Goal: Task Accomplishment & Management: Manage account settings

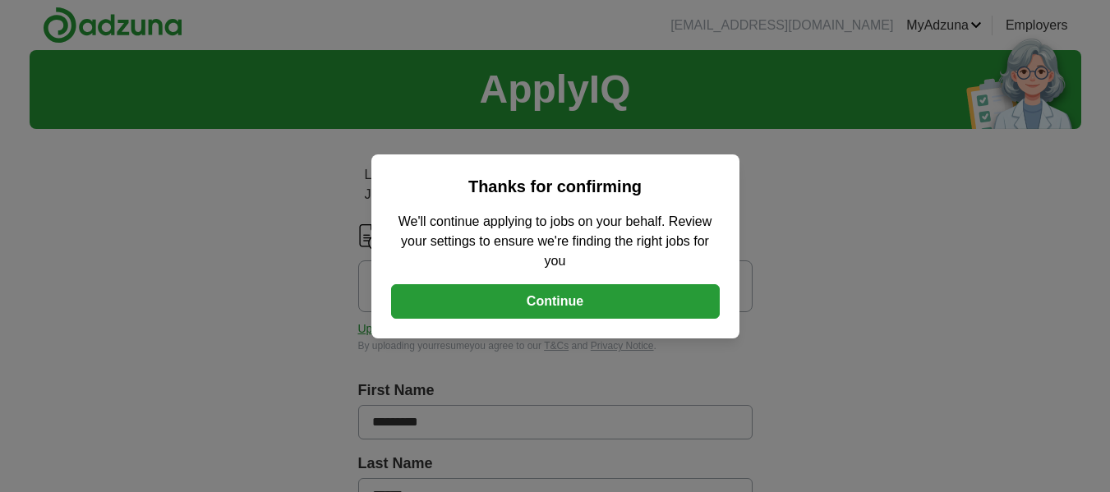
click at [636, 306] on button "Continue" at bounding box center [555, 301] width 329 height 35
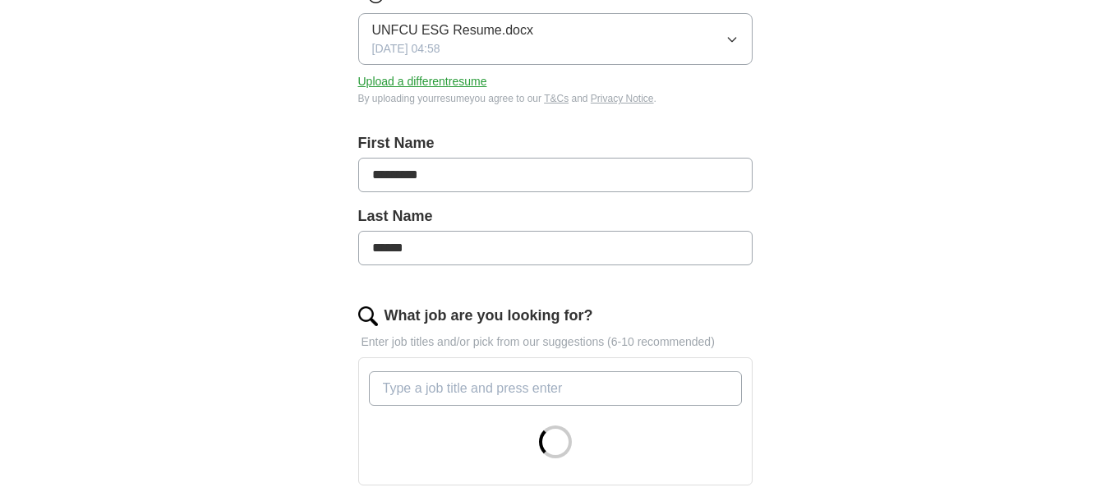
scroll to position [329, 0]
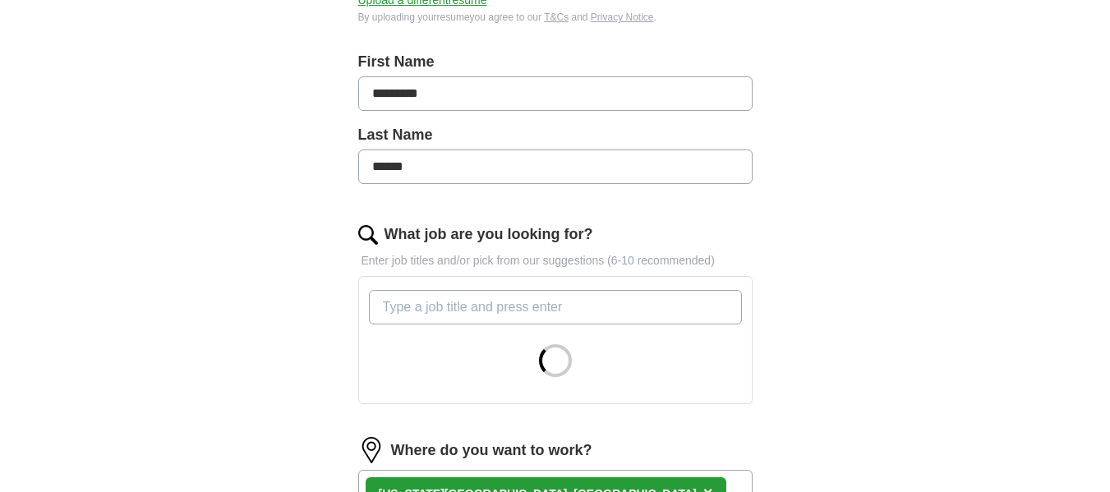
click at [620, 311] on input "What job are you looking for?" at bounding box center [555, 307] width 373 height 35
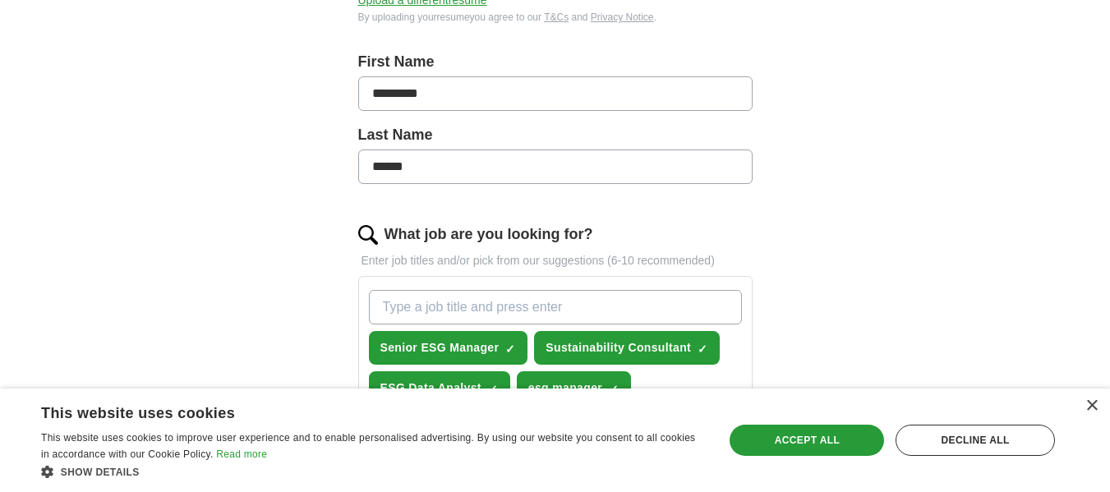
click at [899, 274] on div "ApplyIQ Let ApplyIQ do the hard work of searching and applying for jobs. Just t…" at bounding box center [556, 391] width 1052 height 1341
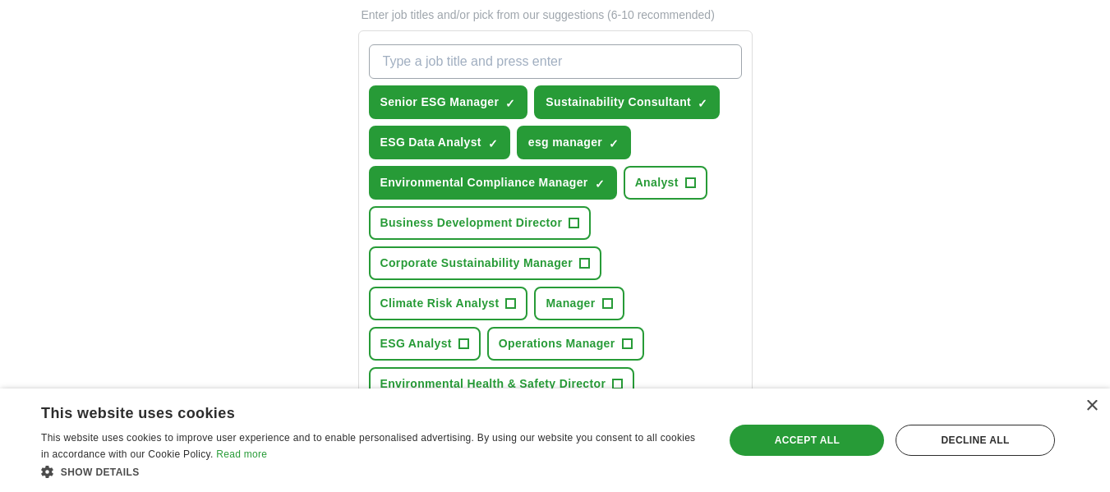
scroll to position [575, 0]
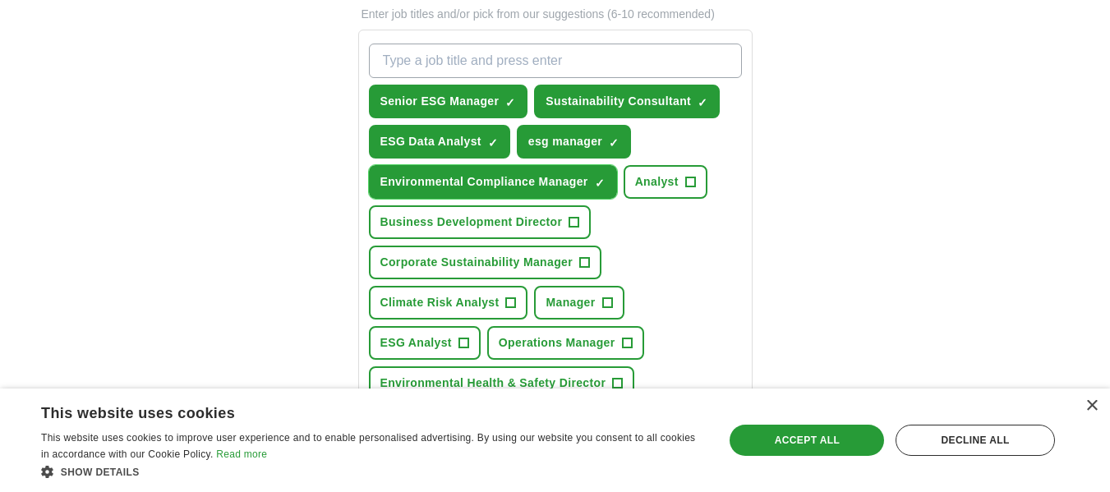
click at [0, 0] on span "×" at bounding box center [0, 0] width 0 height 0
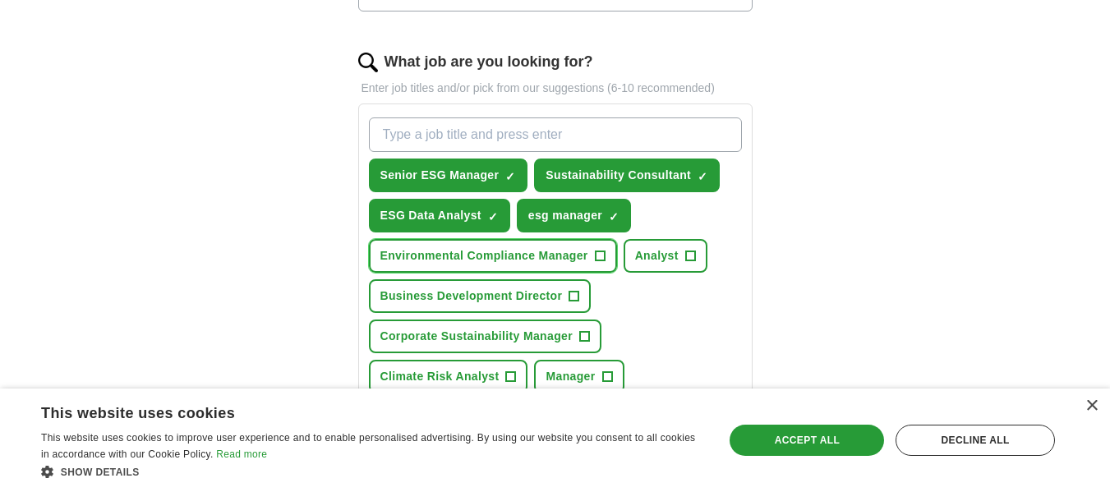
scroll to position [493, 0]
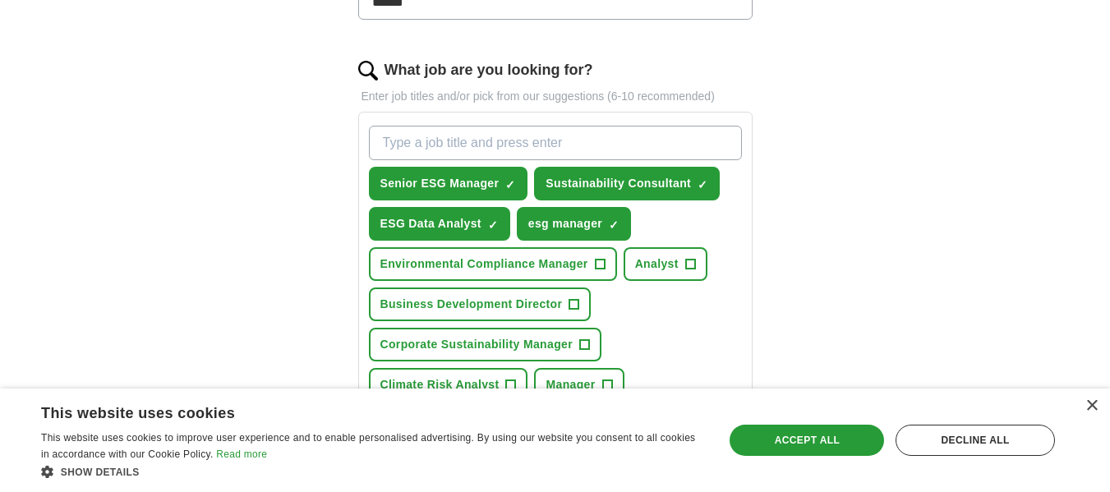
click at [583, 142] on input "What job are you looking for?" at bounding box center [555, 143] width 373 height 35
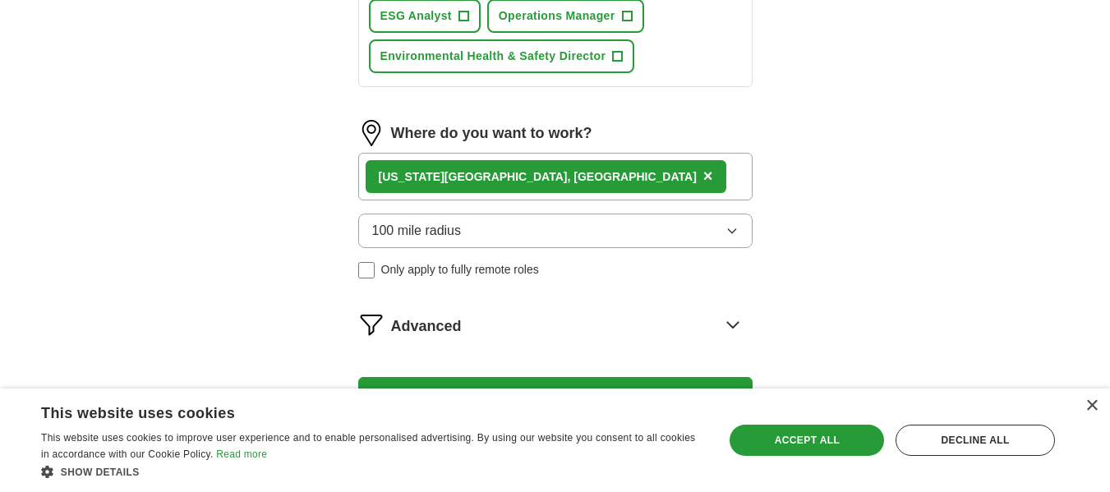
scroll to position [904, 0]
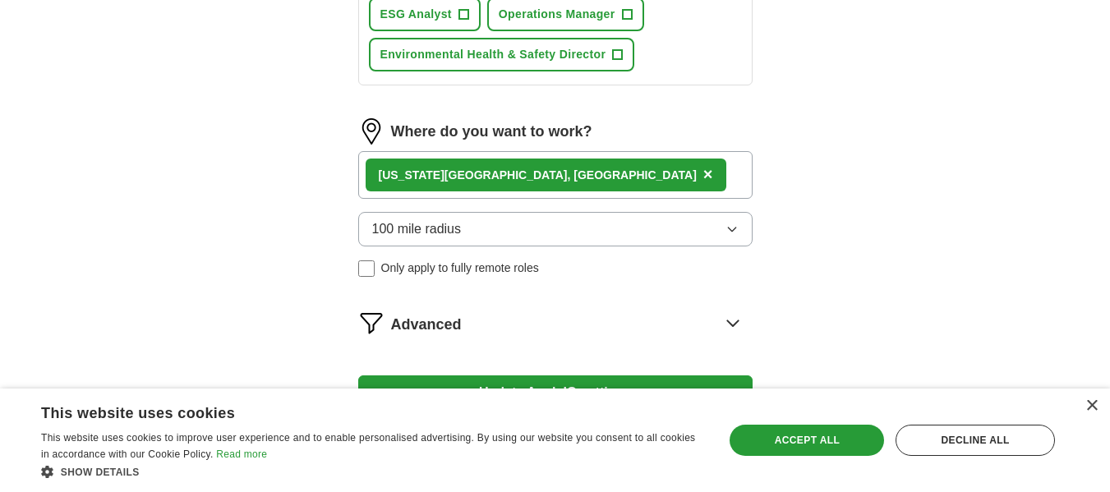
type input "EHS Manager"
click at [703, 174] on span "×" at bounding box center [708, 174] width 10 height 18
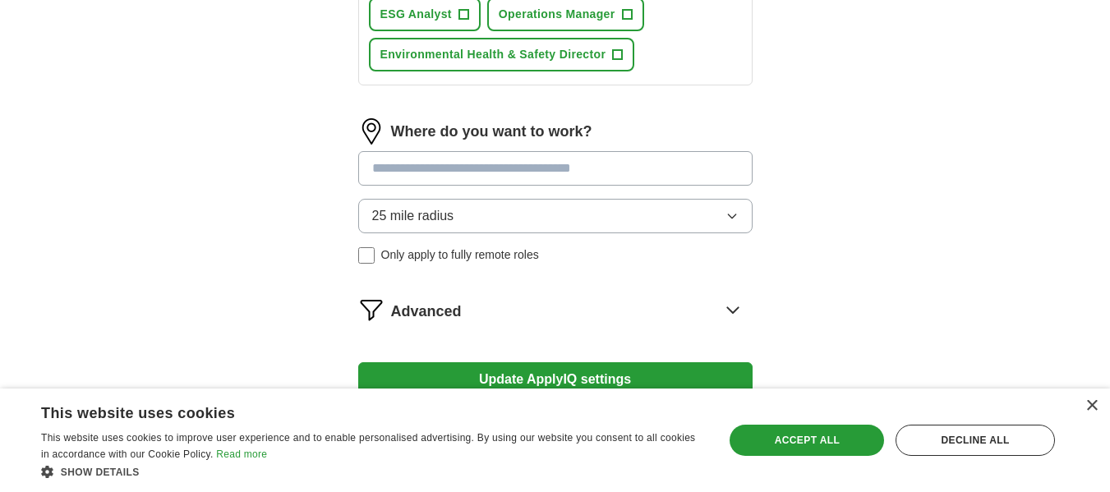
click at [518, 173] on input at bounding box center [555, 168] width 394 height 35
type input "*"
type input "**********"
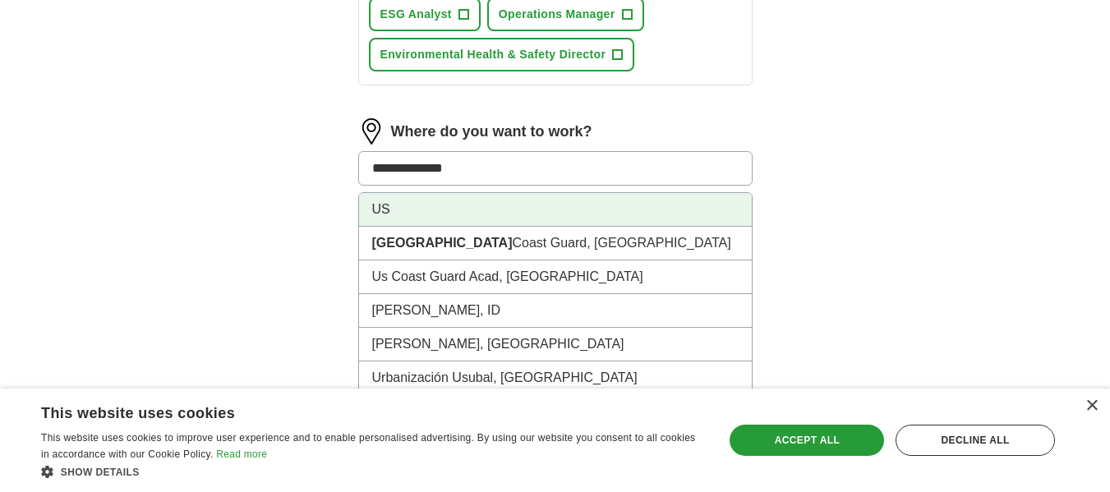
click at [491, 210] on li "US" at bounding box center [555, 210] width 393 height 34
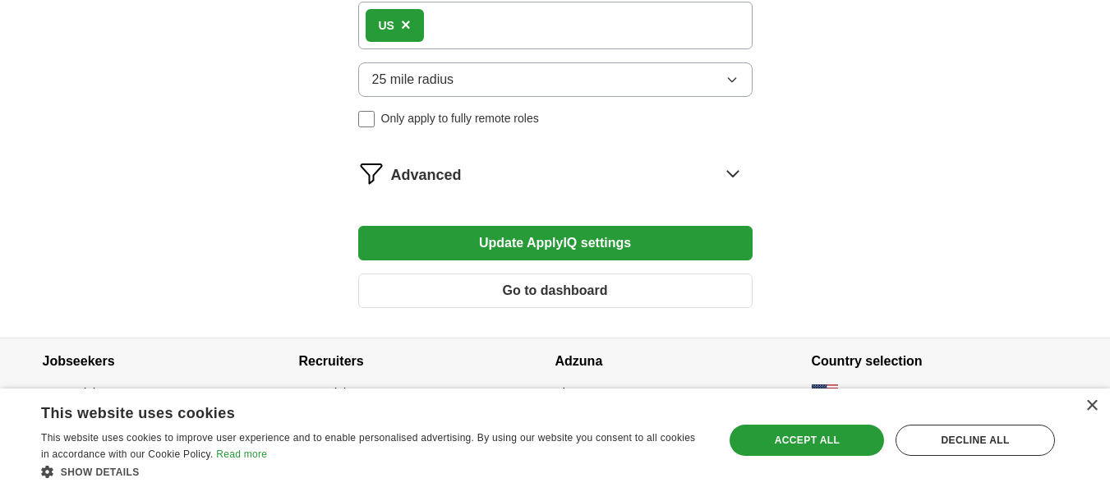
scroll to position [1065, 0]
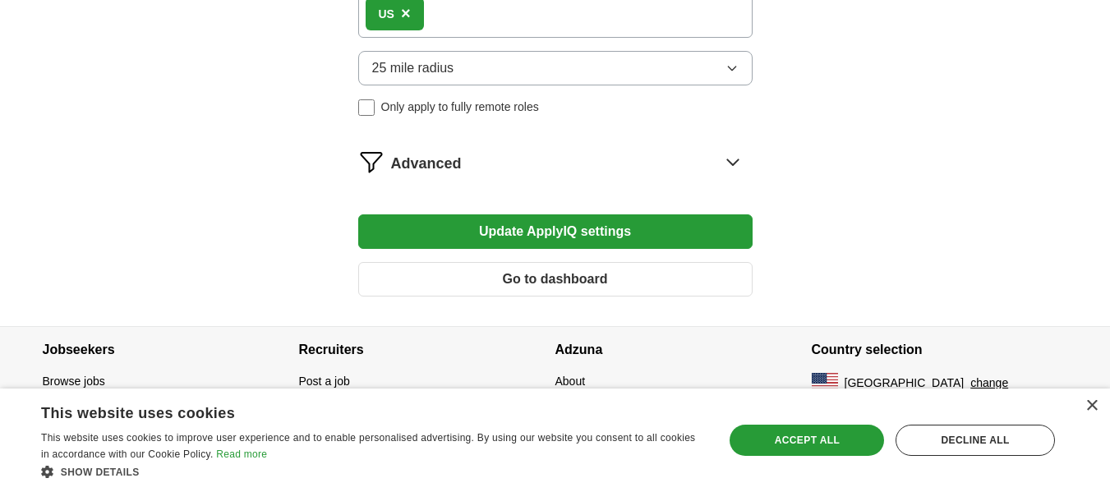
click at [728, 64] on icon "button" at bounding box center [731, 68] width 13 height 13
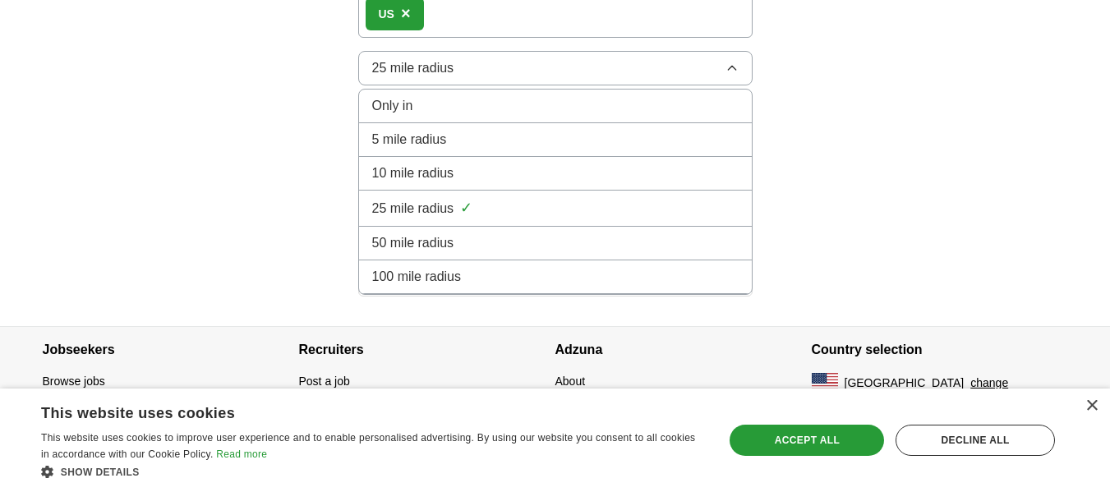
click at [628, 269] on div "100 mile radius" at bounding box center [555, 277] width 366 height 20
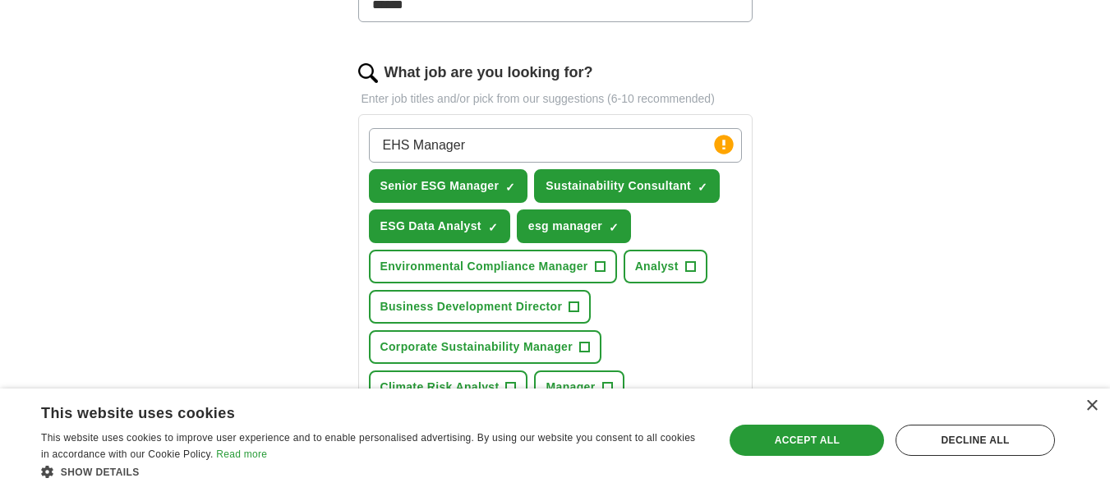
scroll to position [490, 0]
click at [407, 145] on input "EHS Manager" at bounding box center [555, 146] width 373 height 35
click at [950, 191] on div "ApplyIQ Let ApplyIQ do the hard work of searching and applying for jobs. Just t…" at bounding box center [556, 230] width 1052 height 1341
drag, startPoint x: 408, startPoint y: 149, endPoint x: 371, endPoint y: 148, distance: 37.0
click at [371, 148] on input "HSE Manager" at bounding box center [555, 146] width 373 height 35
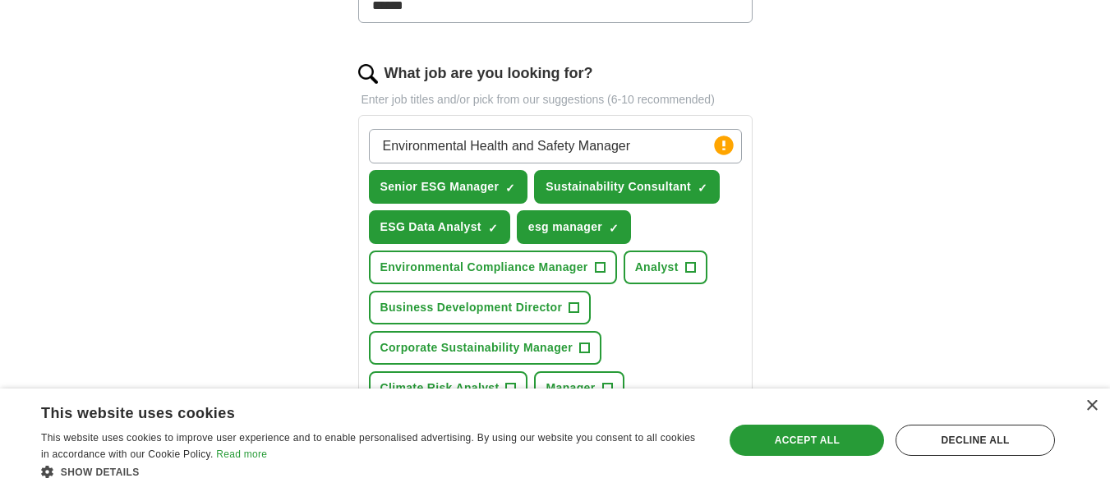
type input "Environmental Health and Safety Manager"
click at [805, 200] on div "Let ApplyIQ do the hard work of searching and applying for jobs. Just tell us w…" at bounding box center [555, 276] width 526 height 1249
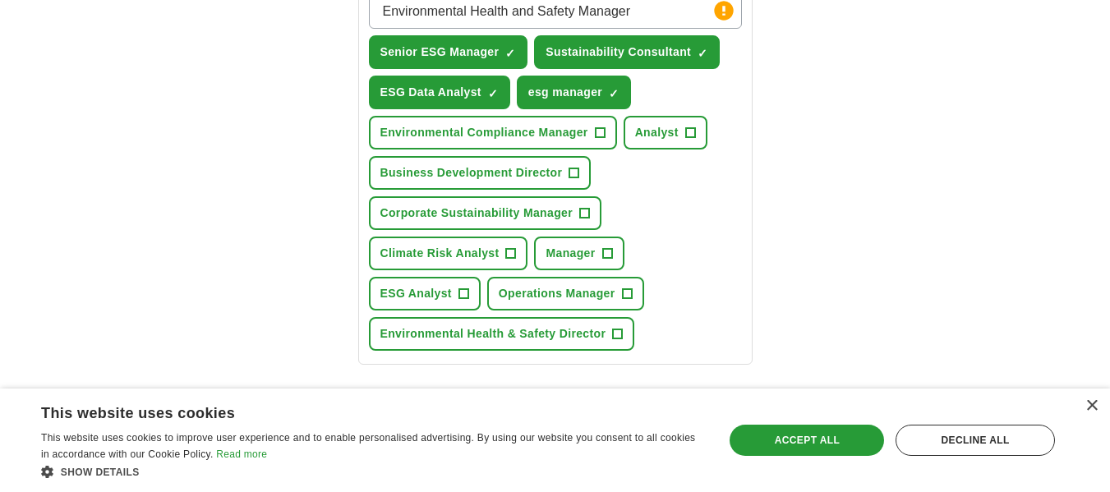
scroll to position [654, 0]
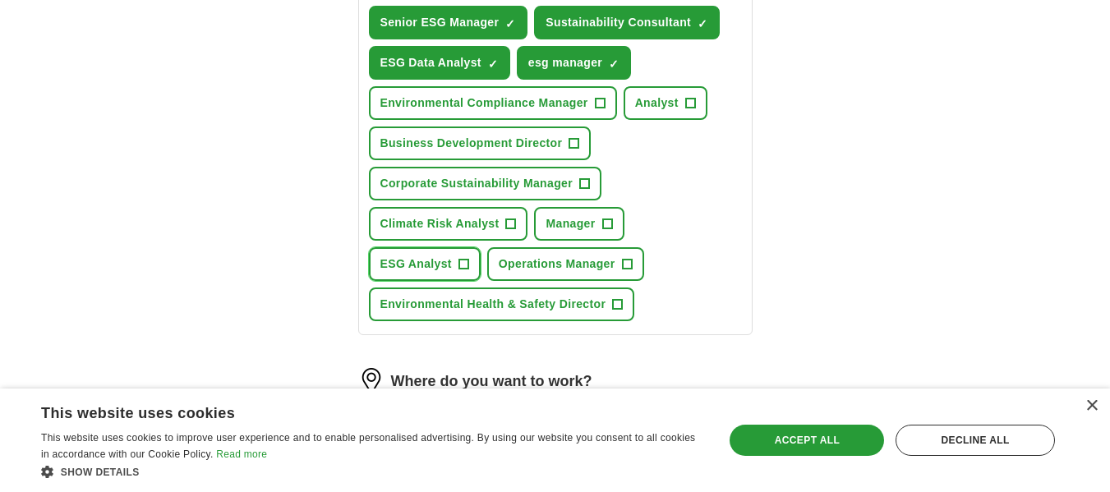
click at [465, 261] on span "+" at bounding box center [463, 264] width 10 height 13
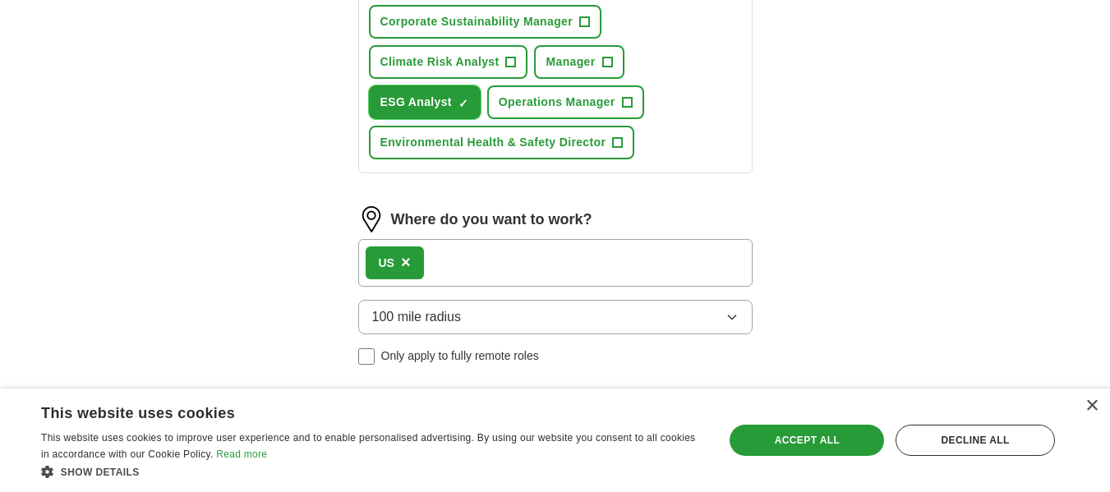
scroll to position [818, 0]
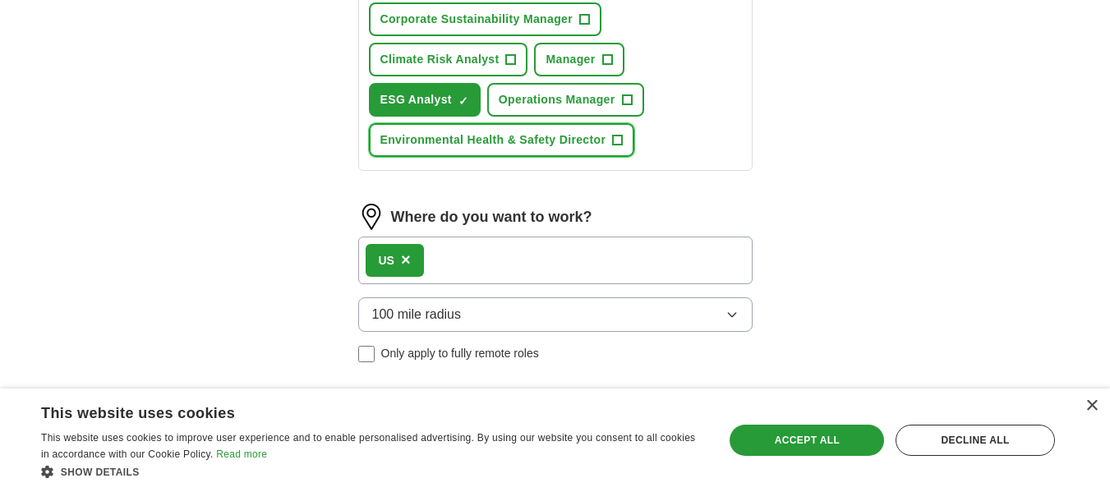
click at [618, 142] on span "+" at bounding box center [618, 140] width 10 height 13
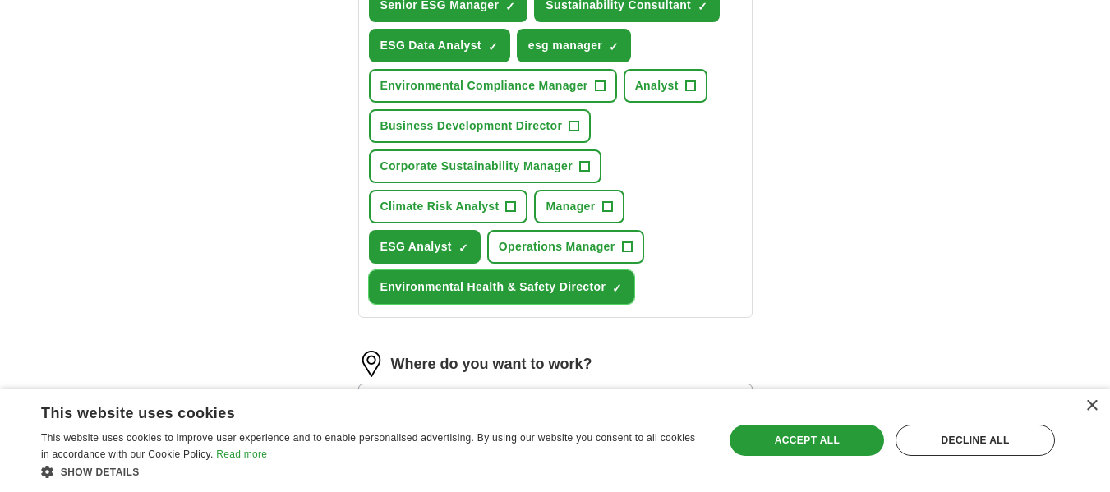
scroll to position [654, 0]
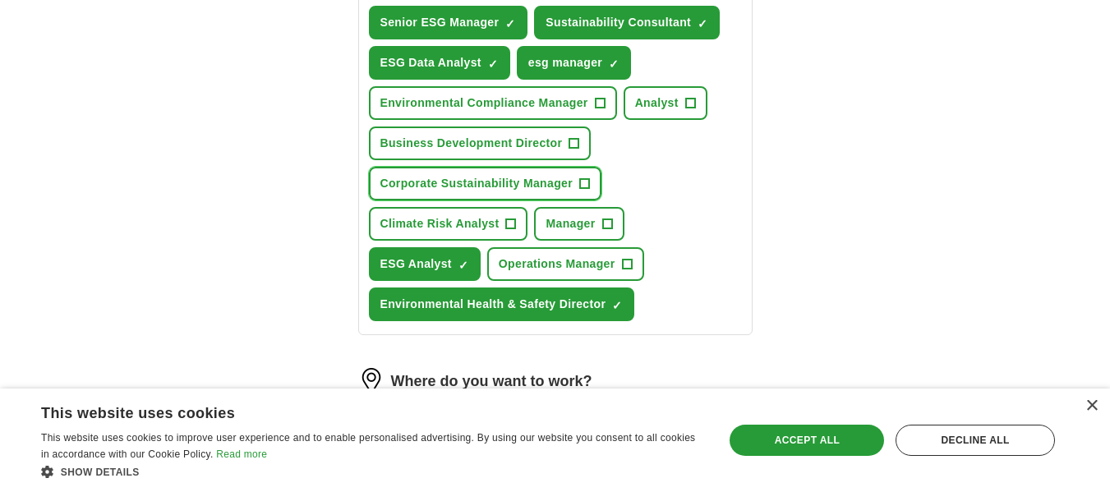
click at [583, 181] on span "+" at bounding box center [584, 183] width 10 height 13
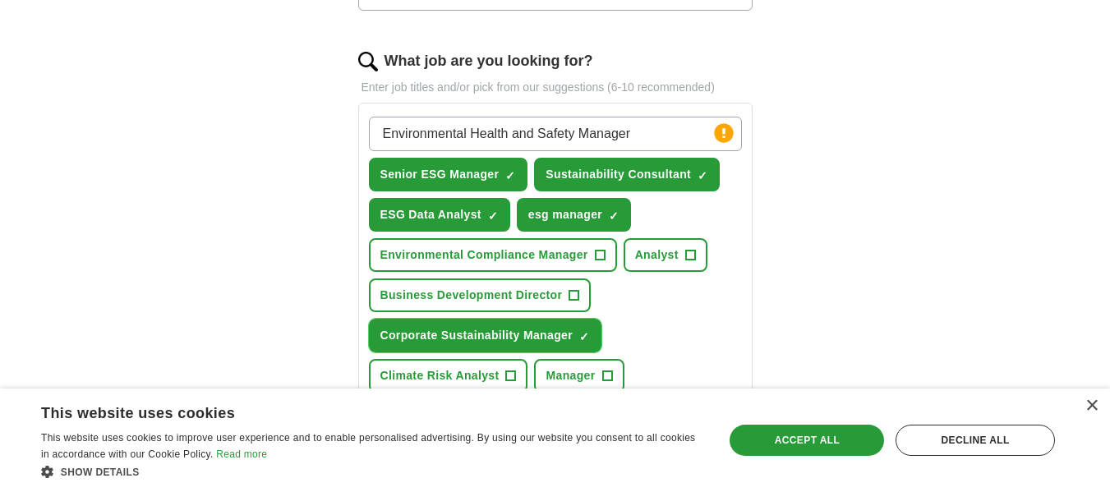
scroll to position [490, 0]
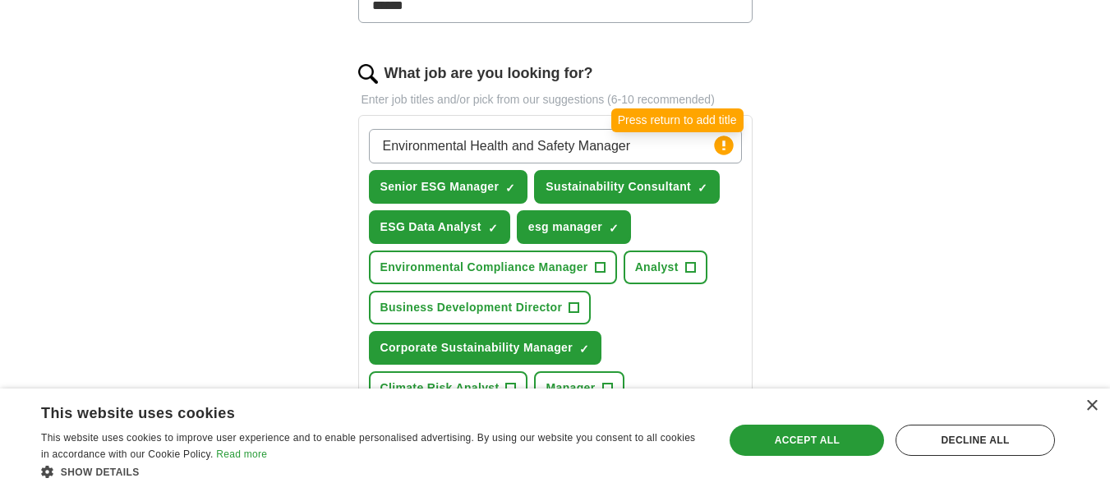
click at [721, 147] on circle at bounding box center [723, 145] width 19 height 19
drag, startPoint x: 689, startPoint y: 147, endPoint x: 159, endPoint y: 141, distance: 530.0
click at [159, 141] on div "ApplyIQ Let ApplyIQ do the hard work of searching and applying for jobs. Just t…" at bounding box center [556, 230] width 1052 height 1341
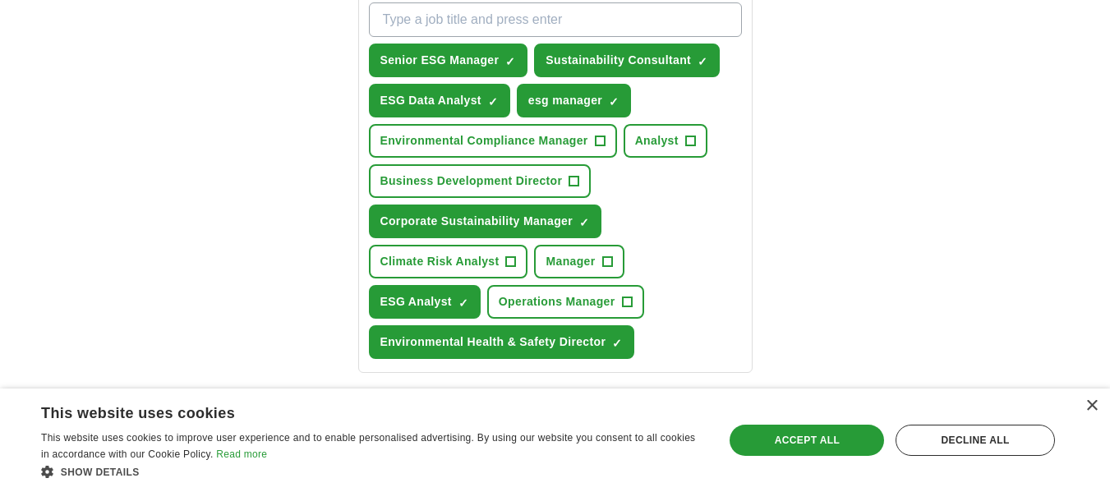
scroll to position [654, 0]
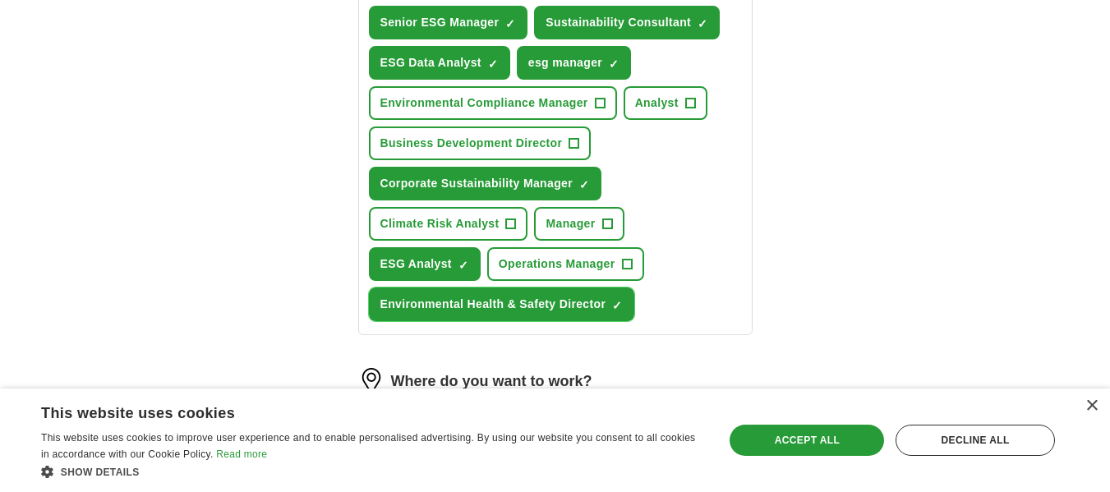
click at [382, 302] on span "Environmental Health & Safety Director" at bounding box center [493, 304] width 226 height 17
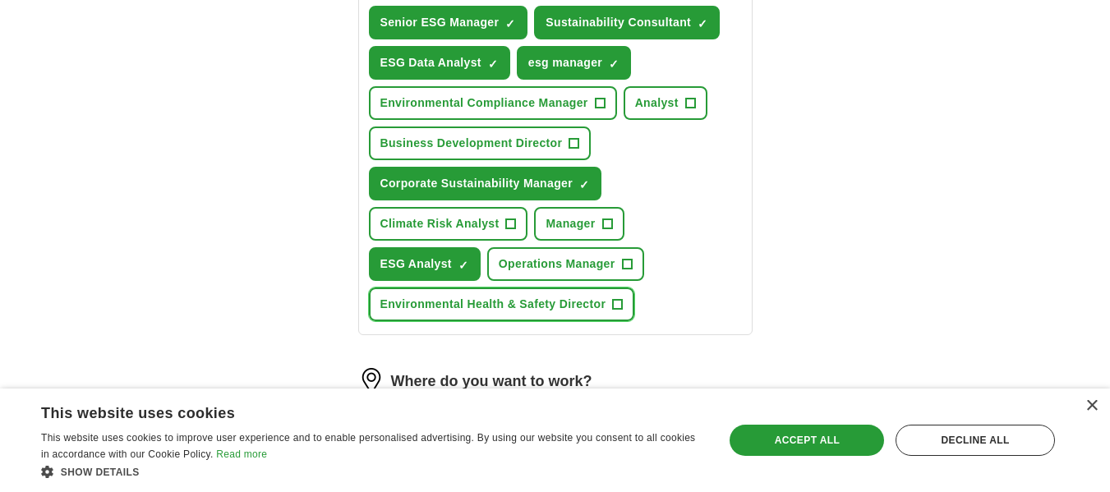
click at [382, 302] on span "Environmental Health & Safety Director" at bounding box center [493, 304] width 226 height 17
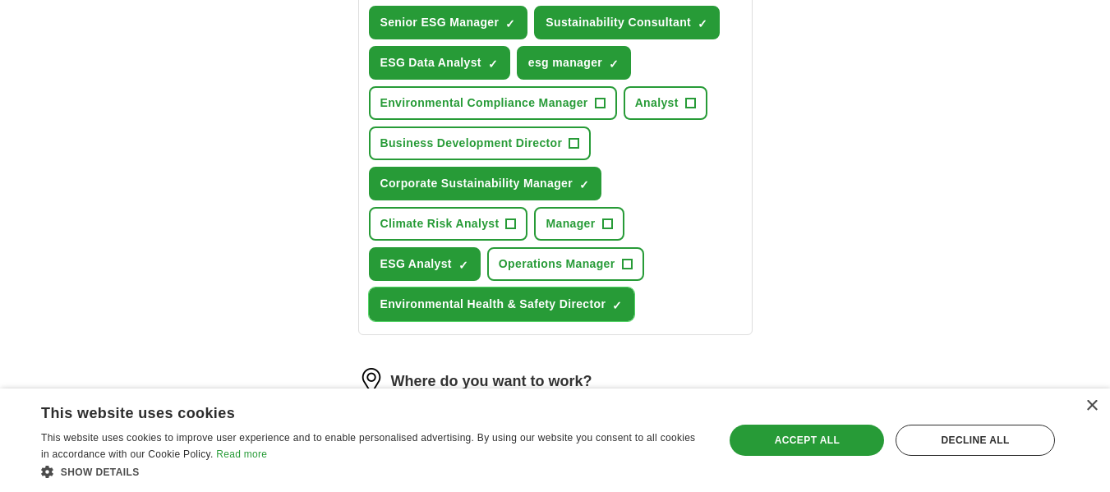
drag, startPoint x: 382, startPoint y: 302, endPoint x: 599, endPoint y: 299, distance: 216.9
click at [600, 296] on span "Environmental Health & Safety Director" at bounding box center [493, 304] width 226 height 17
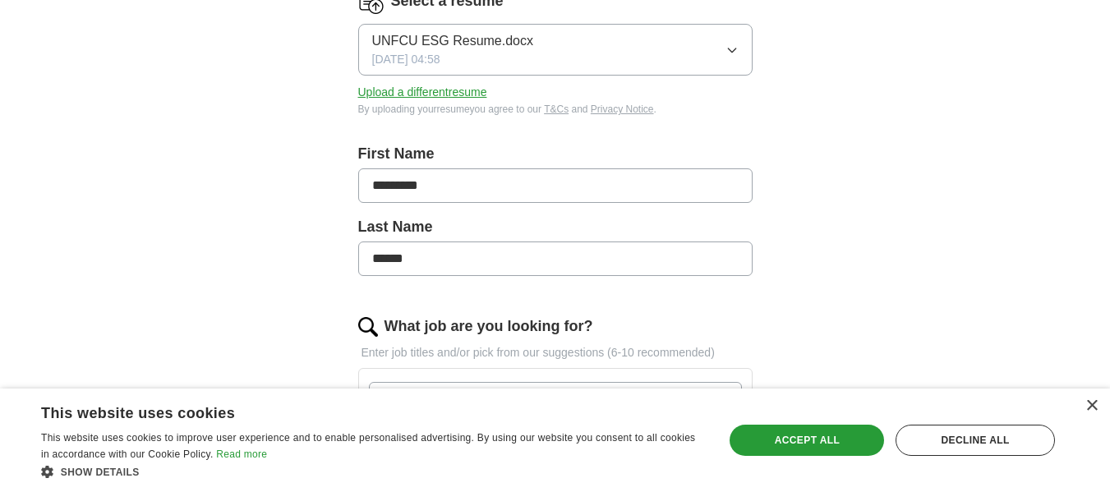
scroll to position [161, 0]
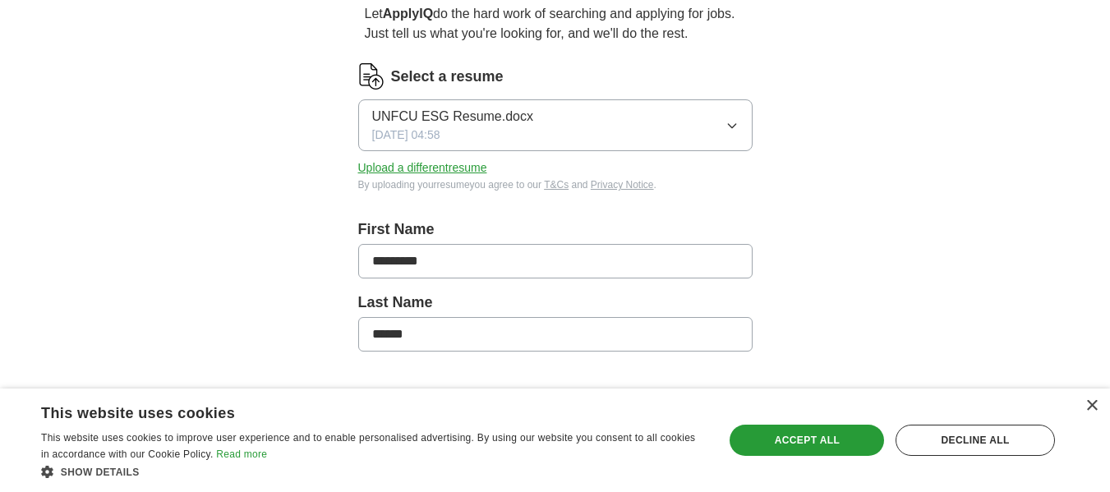
click at [436, 165] on button "Upload a different resume" at bounding box center [422, 167] width 129 height 17
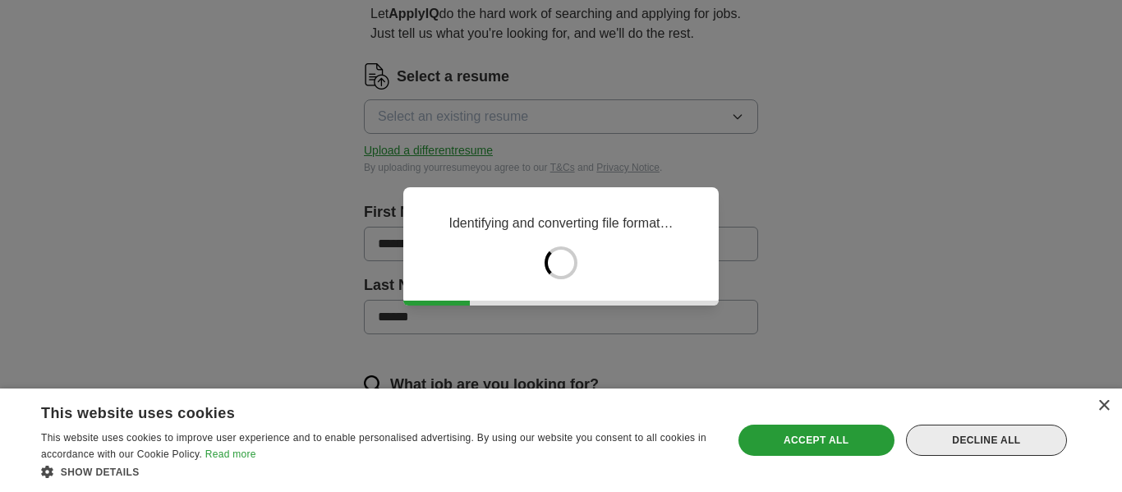
click at [993, 439] on div "Decline all" at bounding box center [986, 440] width 161 height 31
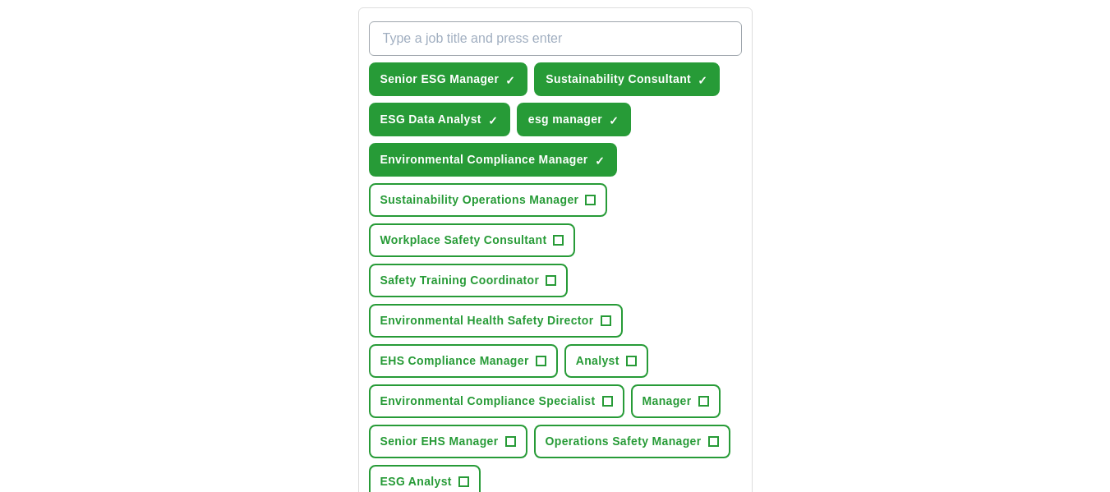
scroll to position [654, 0]
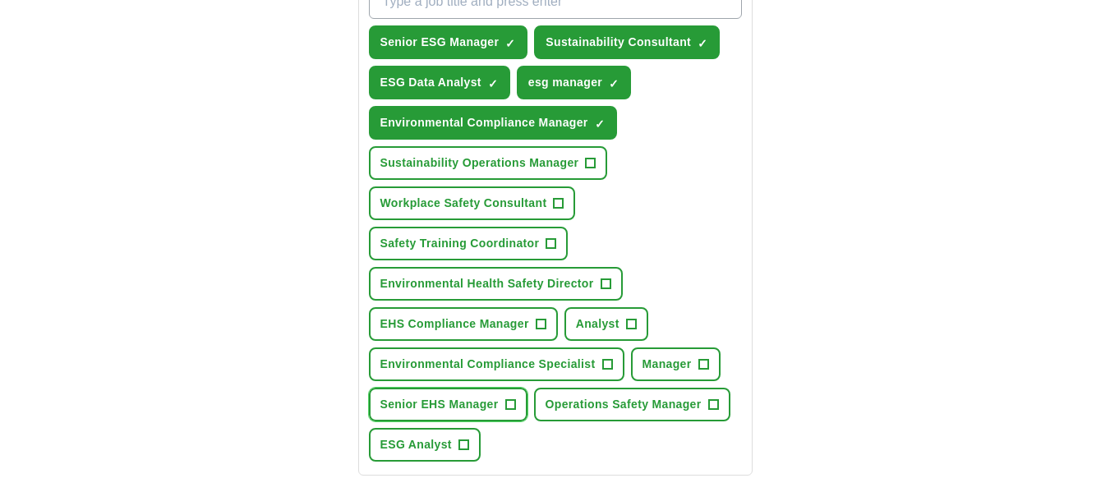
click at [514, 398] on span "+" at bounding box center [510, 404] width 10 height 13
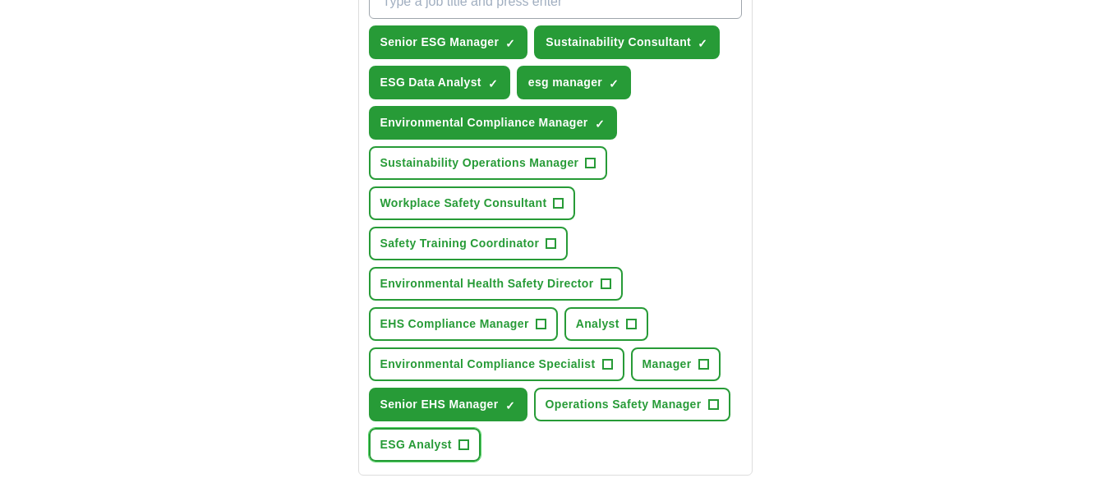
click at [464, 439] on span "+" at bounding box center [463, 445] width 10 height 13
click at [894, 325] on div "ApplyIQ Let ApplyIQ do the hard work of searching and applying for jobs. Just t…" at bounding box center [556, 136] width 1052 height 1481
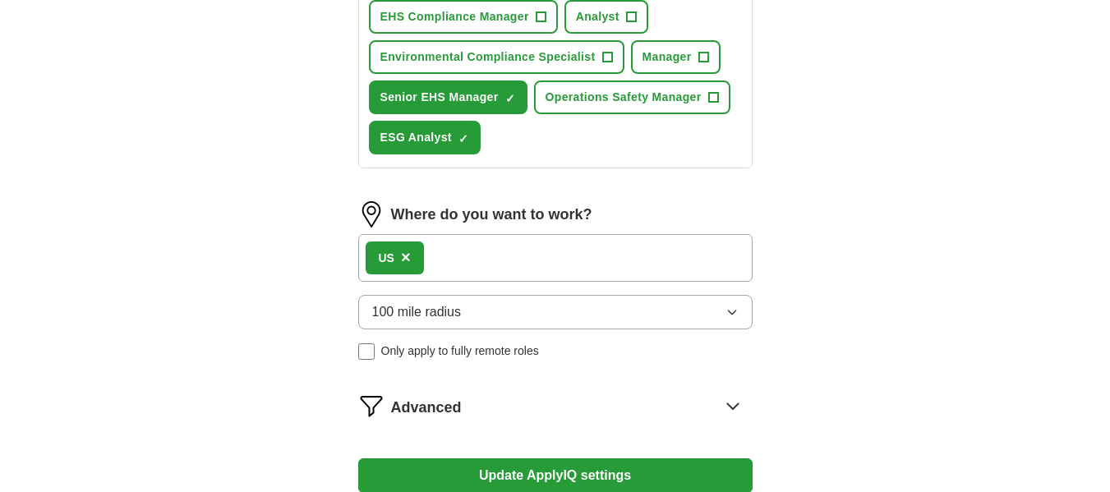
scroll to position [983, 0]
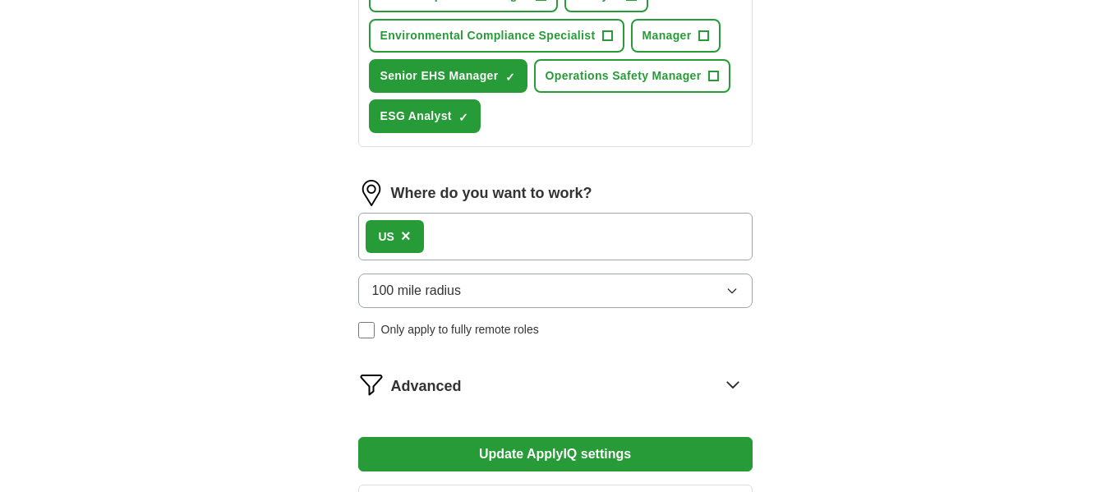
click at [481, 225] on div "US ×" at bounding box center [555, 237] width 394 height 48
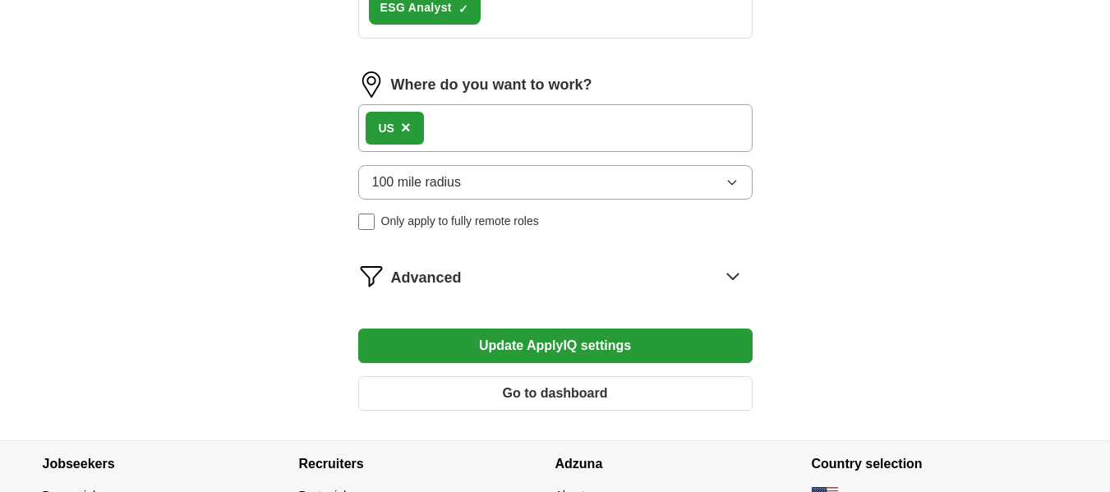
scroll to position [1186, 0]
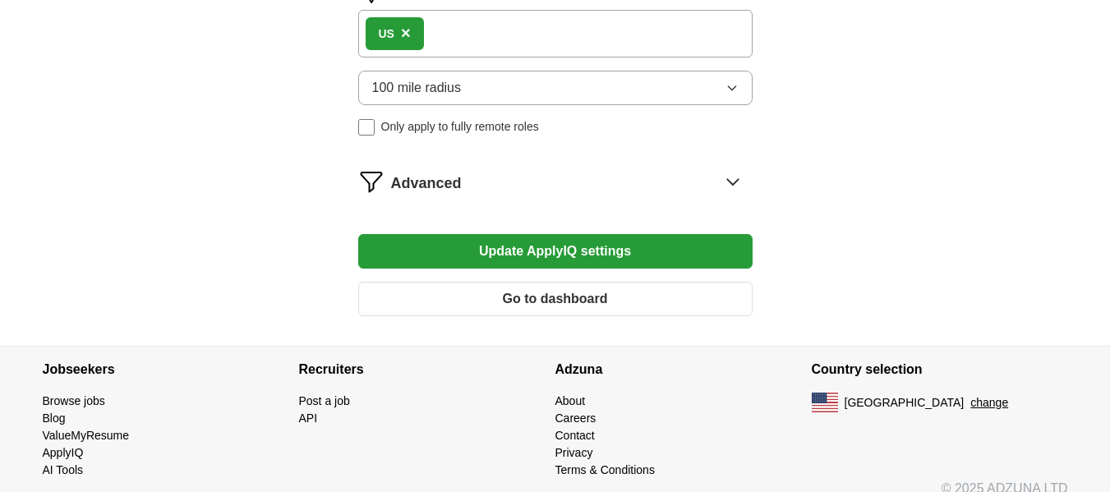
click at [511, 234] on button "Update ApplyIQ settings" at bounding box center [555, 251] width 394 height 35
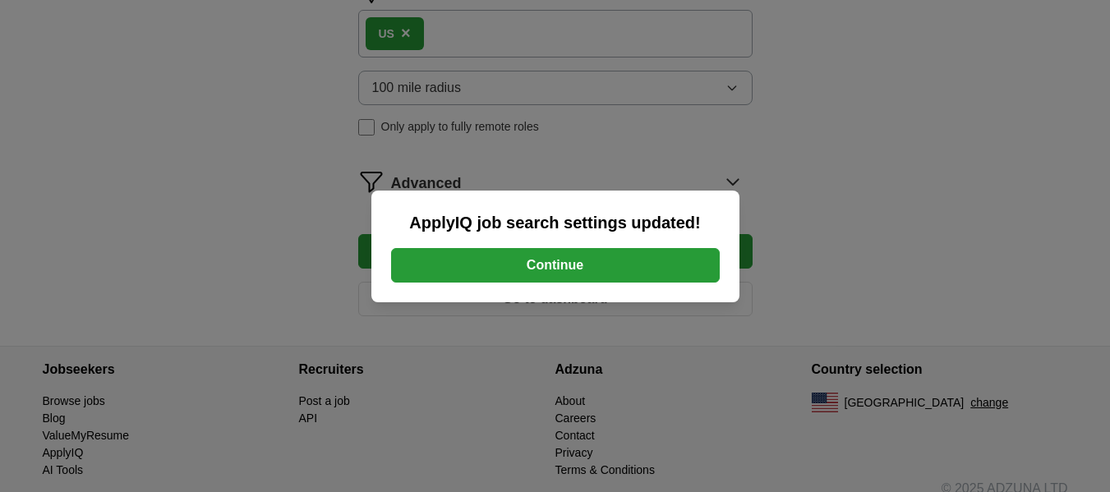
click at [622, 267] on button "Continue" at bounding box center [555, 265] width 329 height 35
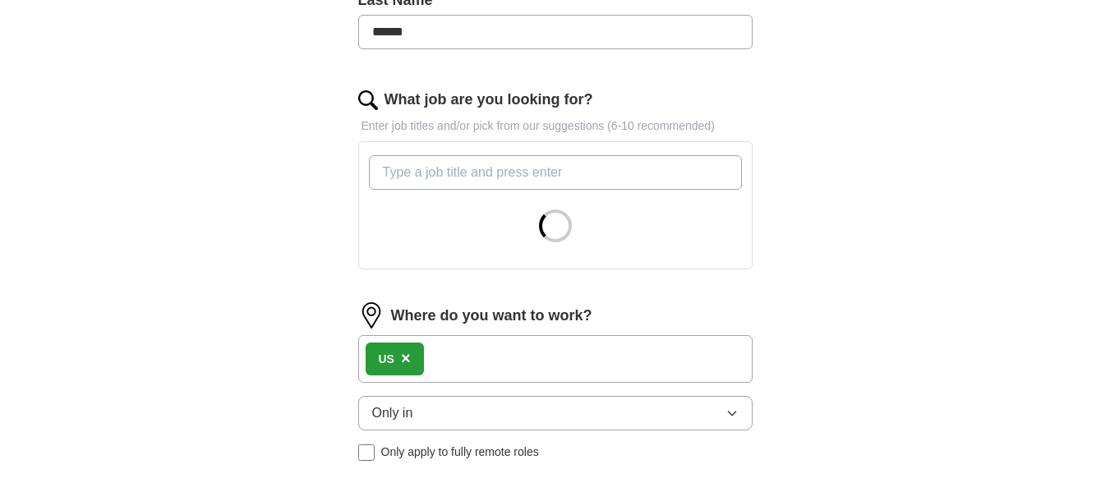
scroll to position [493, 0]
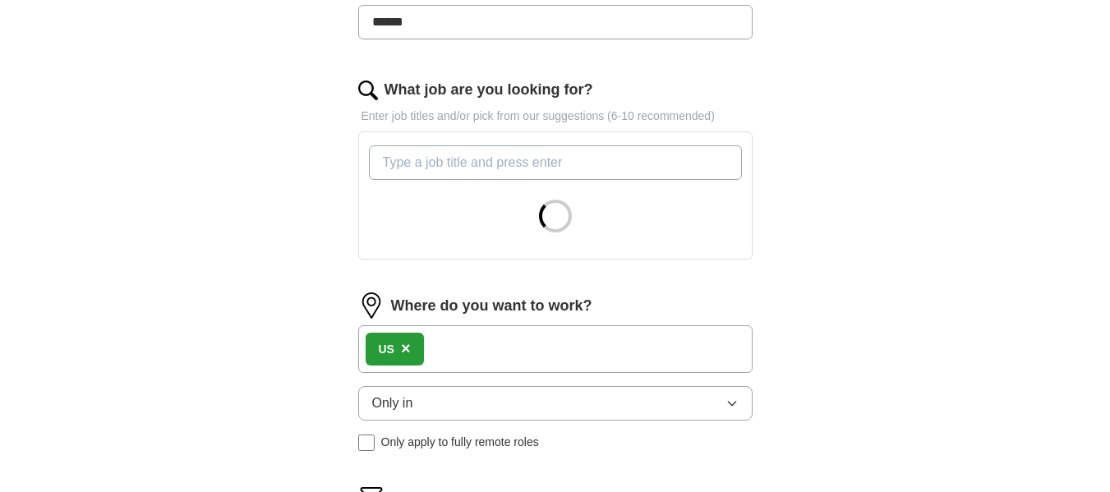
click at [476, 145] on input "What job are you looking for?" at bounding box center [555, 162] width 373 height 35
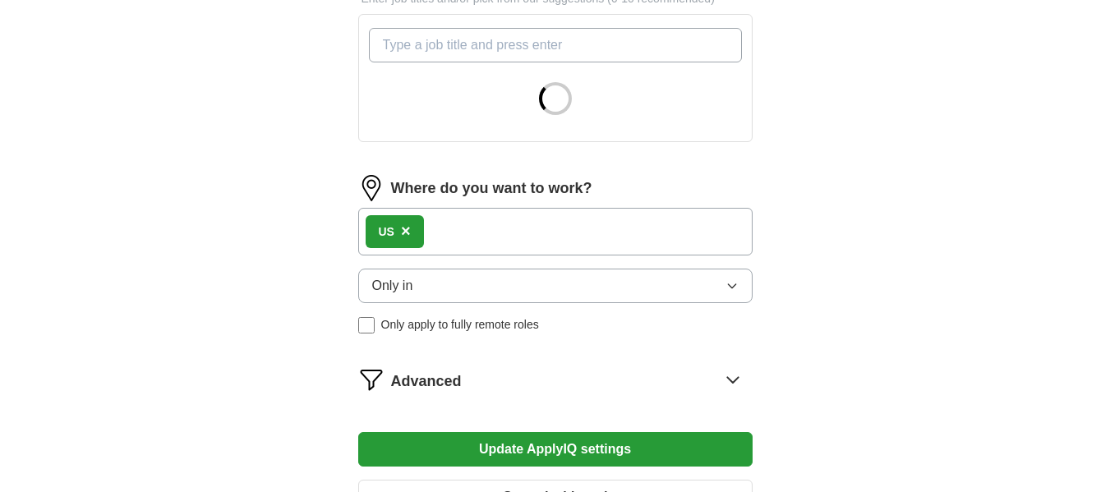
scroll to position [562, 0]
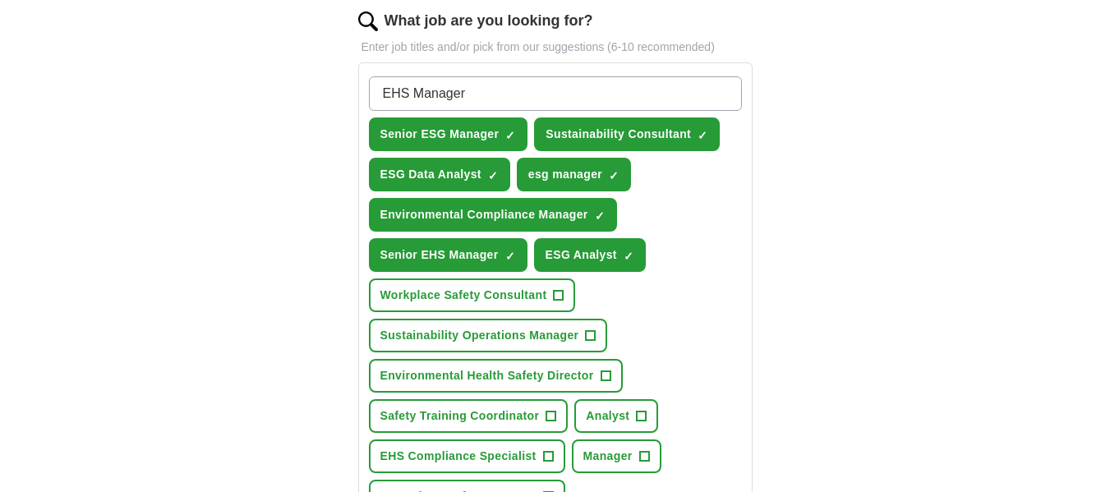
type input "EHS Manager"
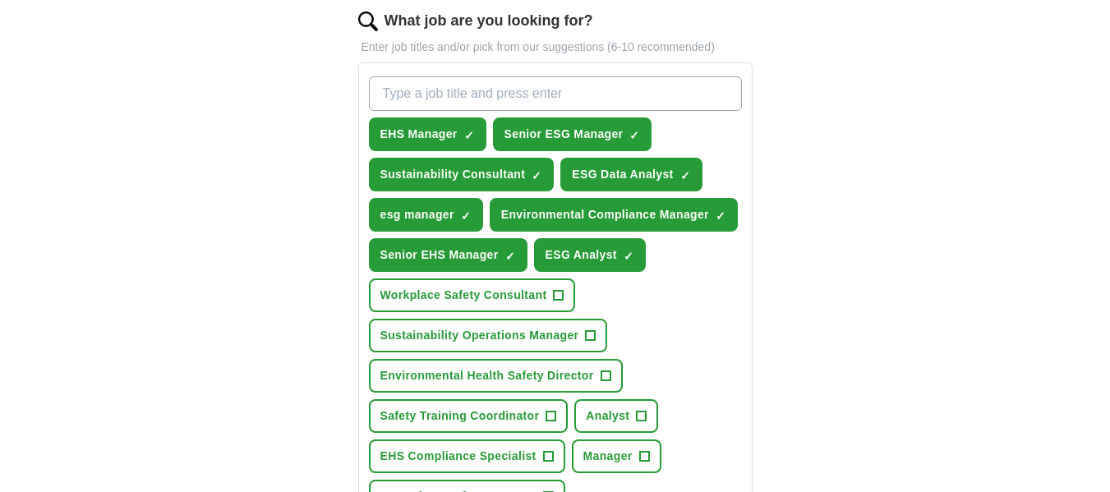
click at [413, 76] on input "What job are you looking for?" at bounding box center [555, 93] width 373 height 35
type input "SHE MANAGER"
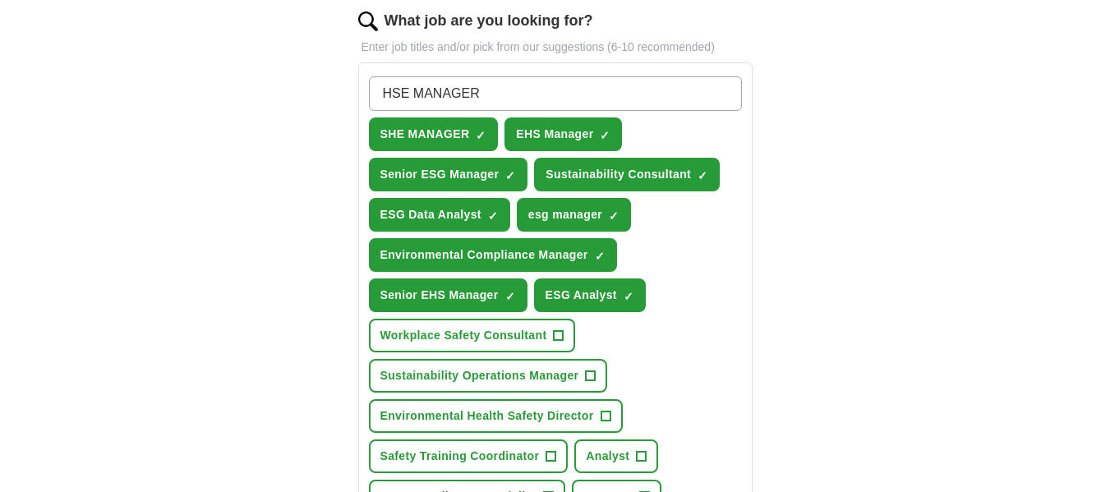
type input "HSE MANAGER"
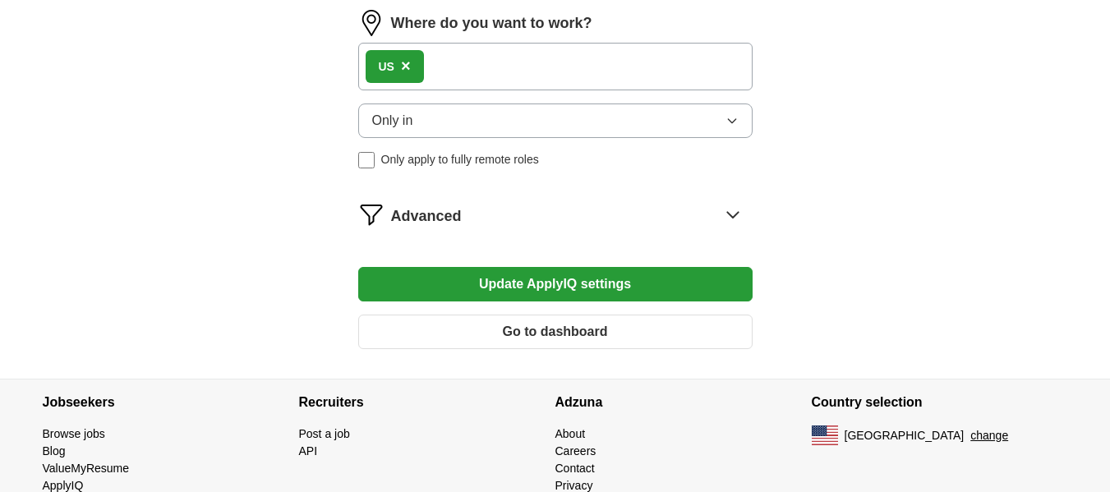
scroll to position [1186, 0]
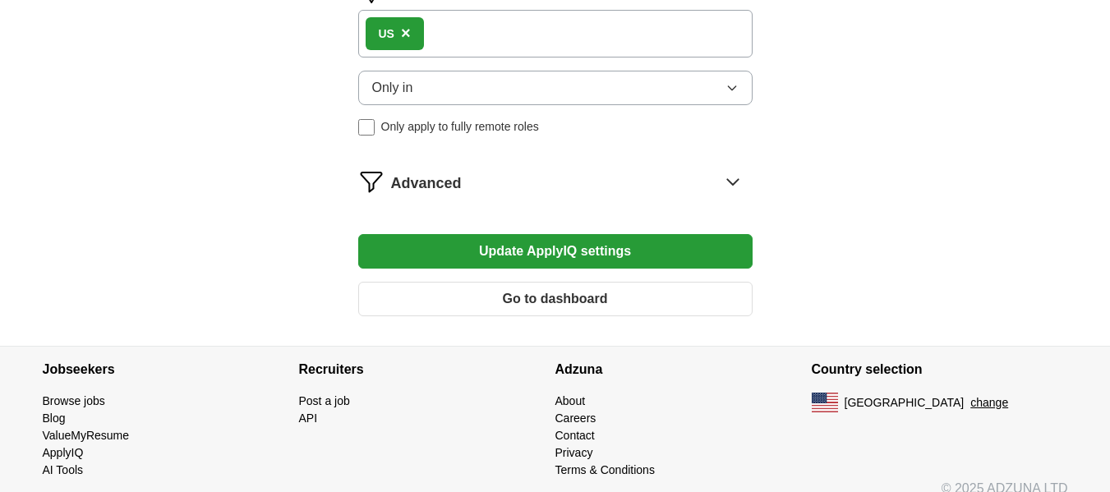
click at [488, 234] on button "Update ApplyIQ settings" at bounding box center [555, 251] width 394 height 35
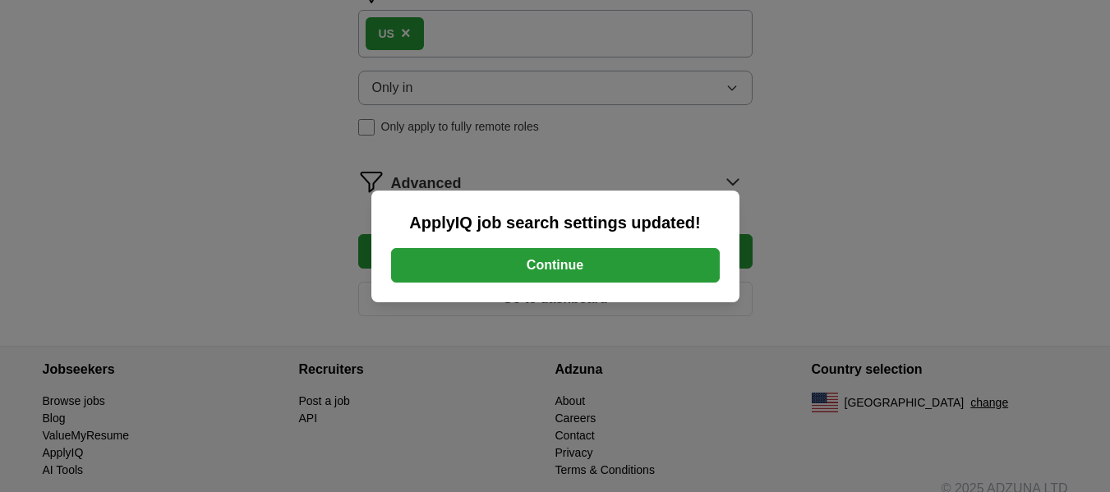
click at [518, 265] on button "Continue" at bounding box center [555, 265] width 329 height 35
